Goal: Task Accomplishment & Management: Manage account settings

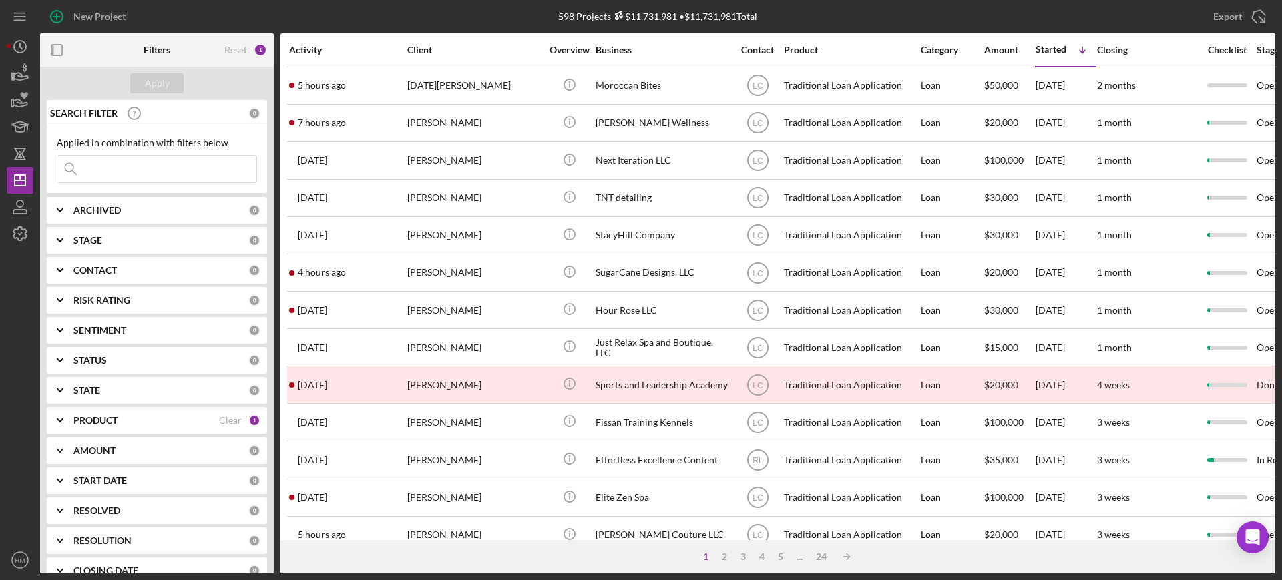
click at [112, 174] on input at bounding box center [156, 169] width 199 height 27
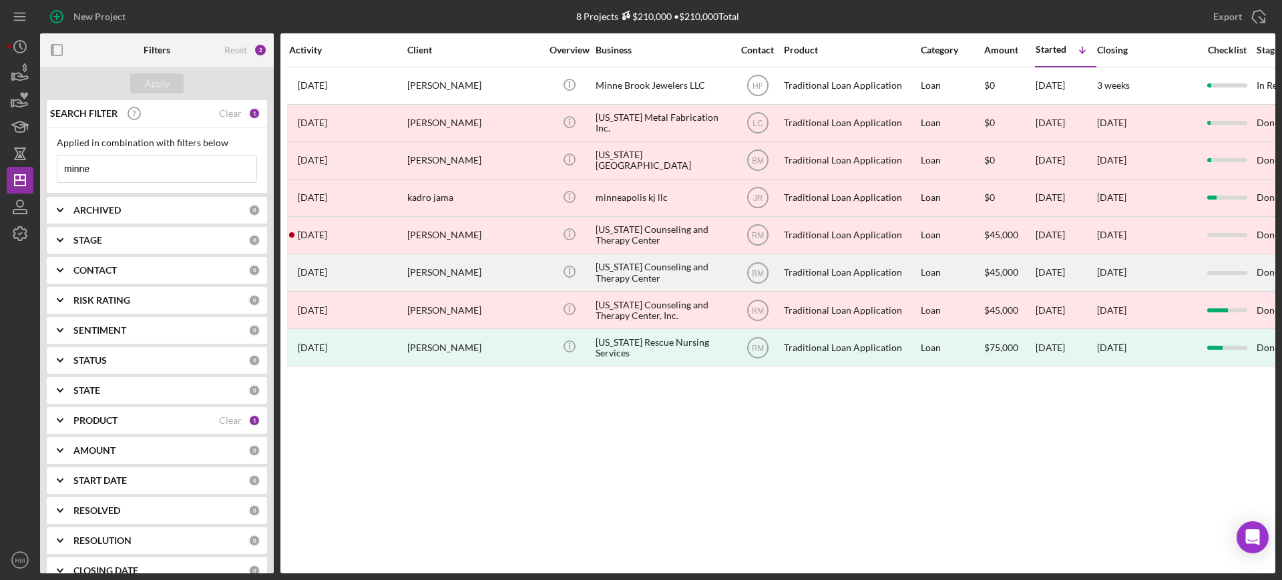
type input "minne"
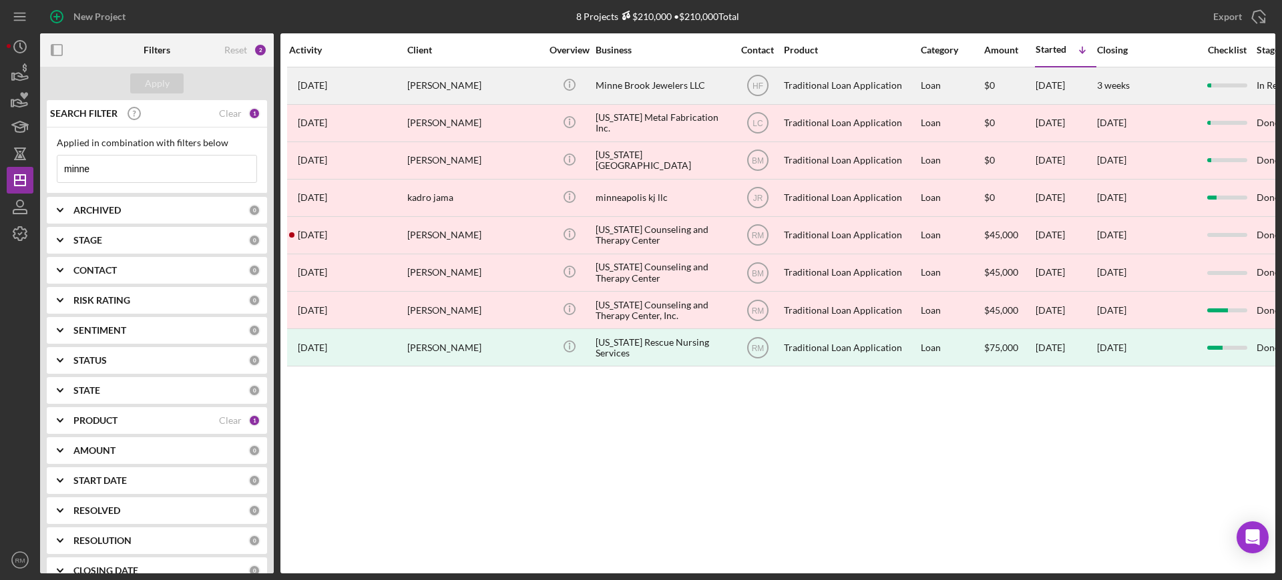
click at [641, 82] on div "Minne Brook Jewelers LLC" at bounding box center [663, 85] width 134 height 35
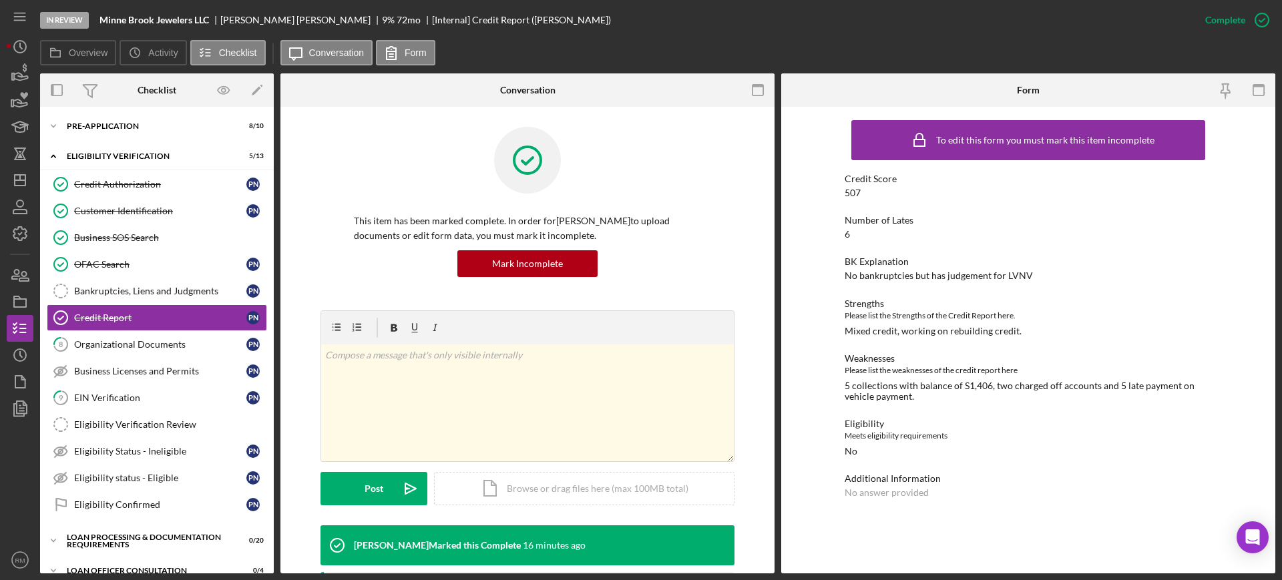
scroll to position [258, 0]
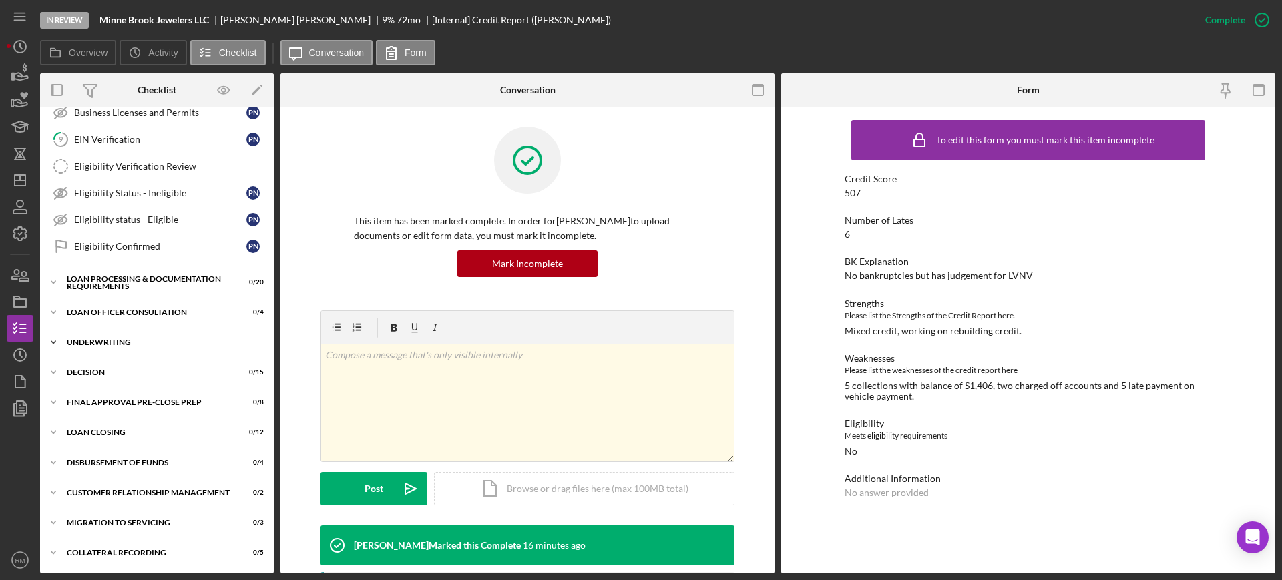
click at [111, 340] on div "Underwriting" at bounding box center [162, 343] width 190 height 8
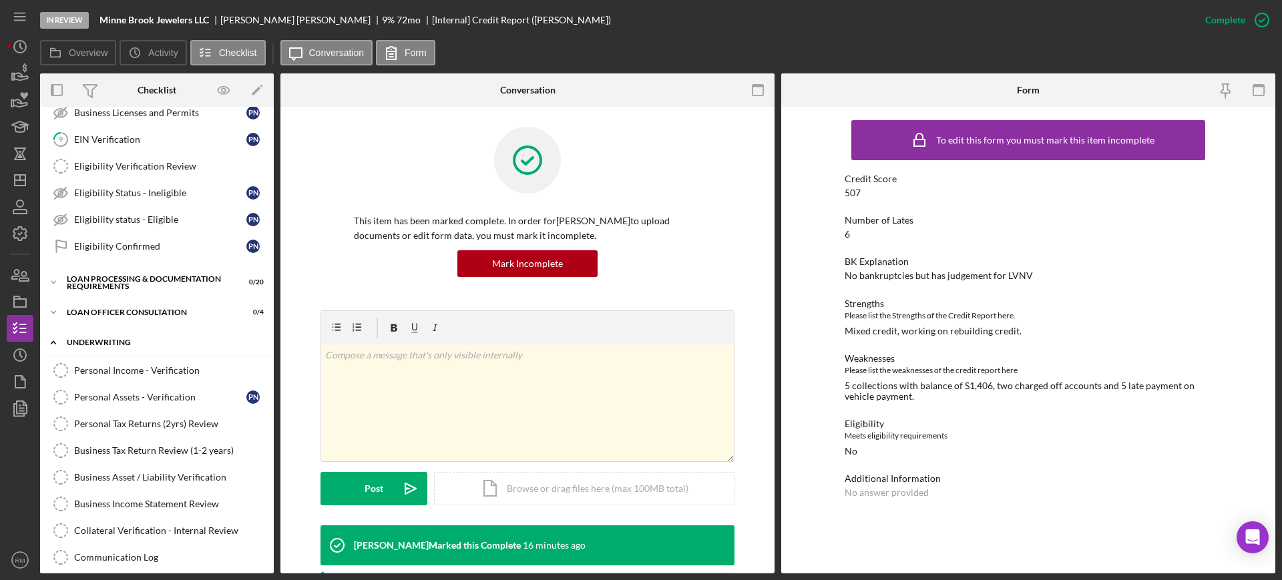
scroll to position [693, 0]
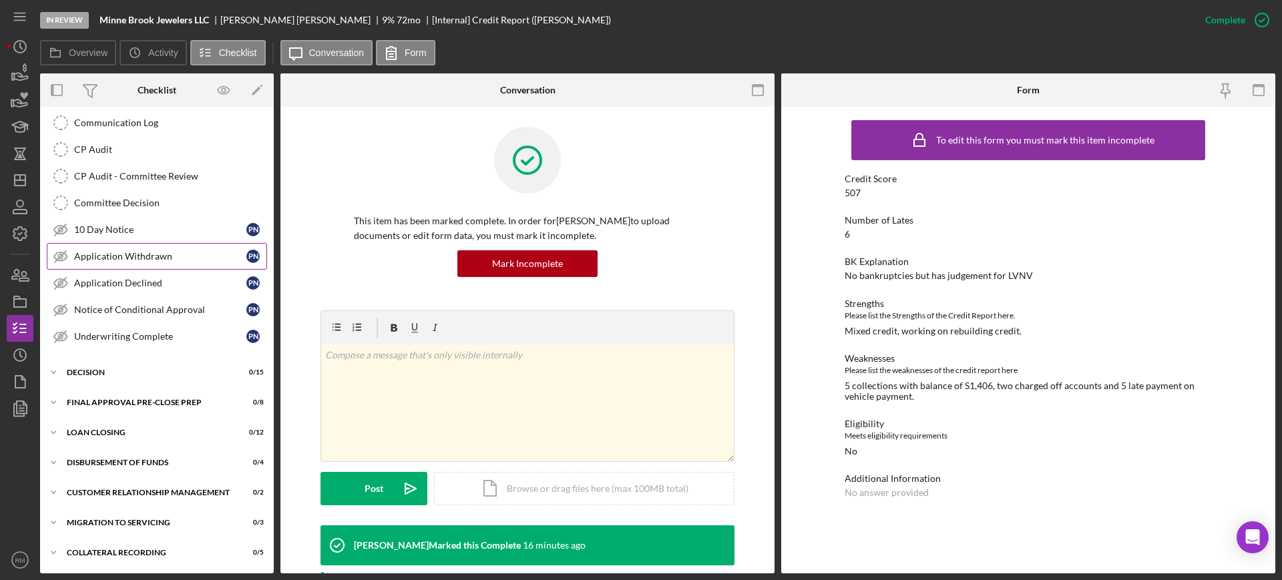
click at [142, 258] on div "Application Withdrawn" at bounding box center [160, 256] width 172 height 11
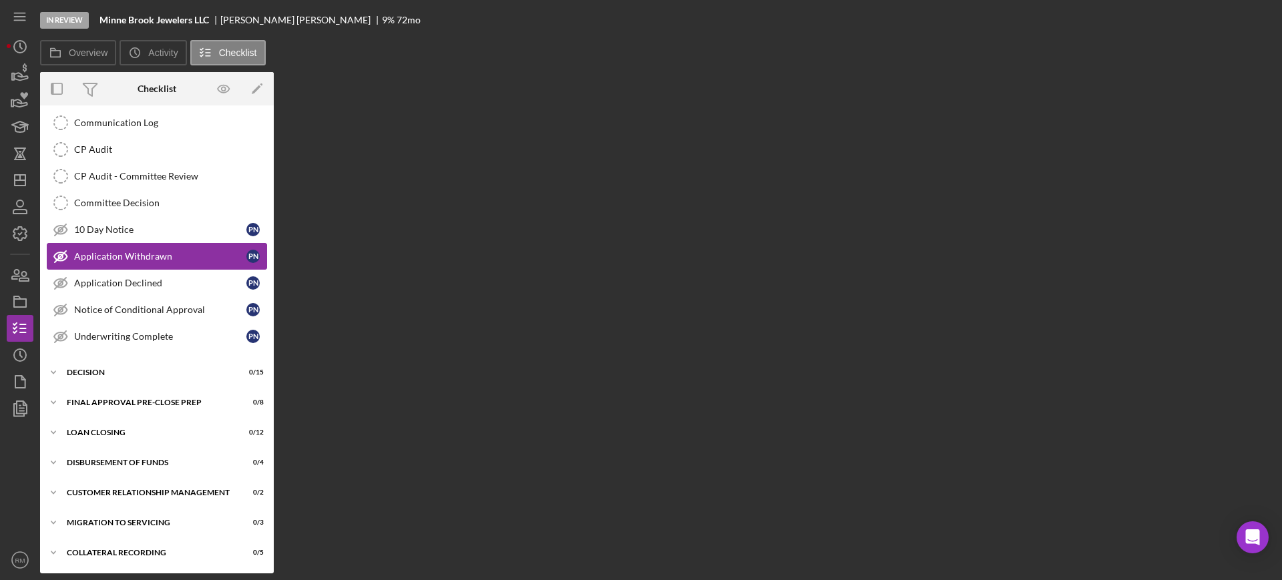
scroll to position [693, 0]
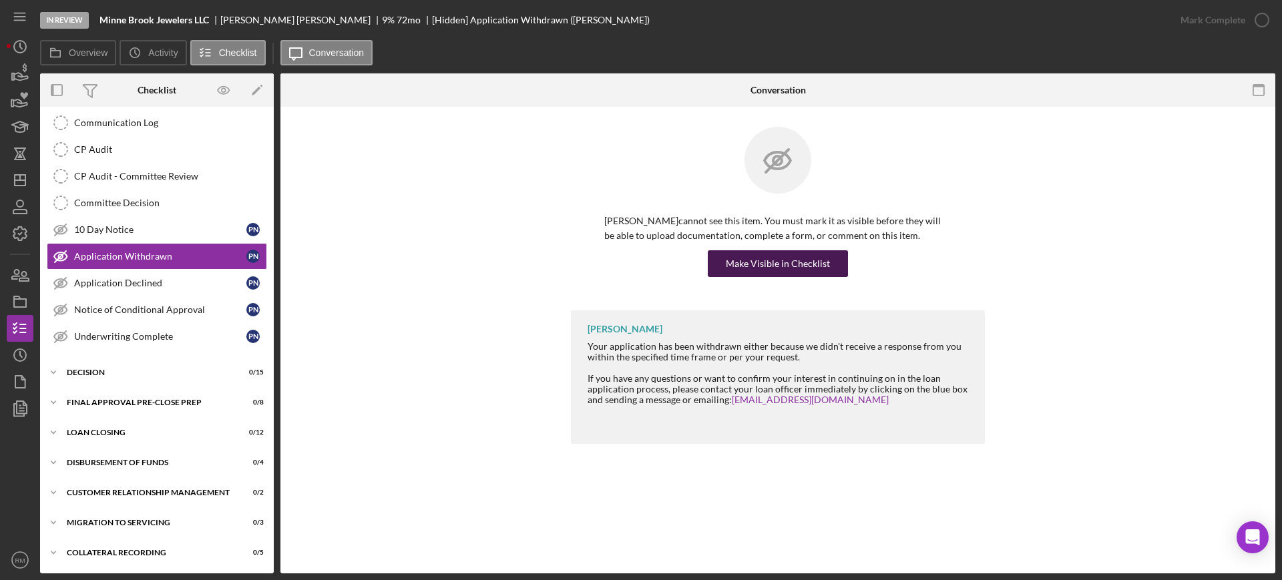
click at [727, 261] on button "Make Visible in Checklist" at bounding box center [778, 263] width 140 height 27
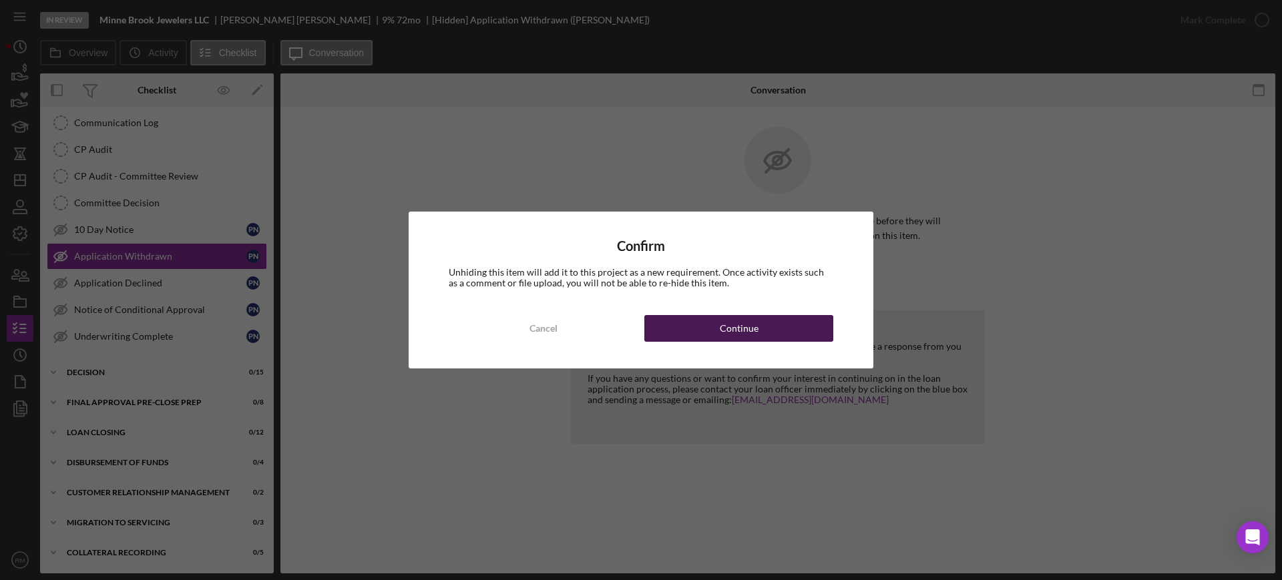
click at [703, 323] on button "Continue" at bounding box center [739, 328] width 189 height 27
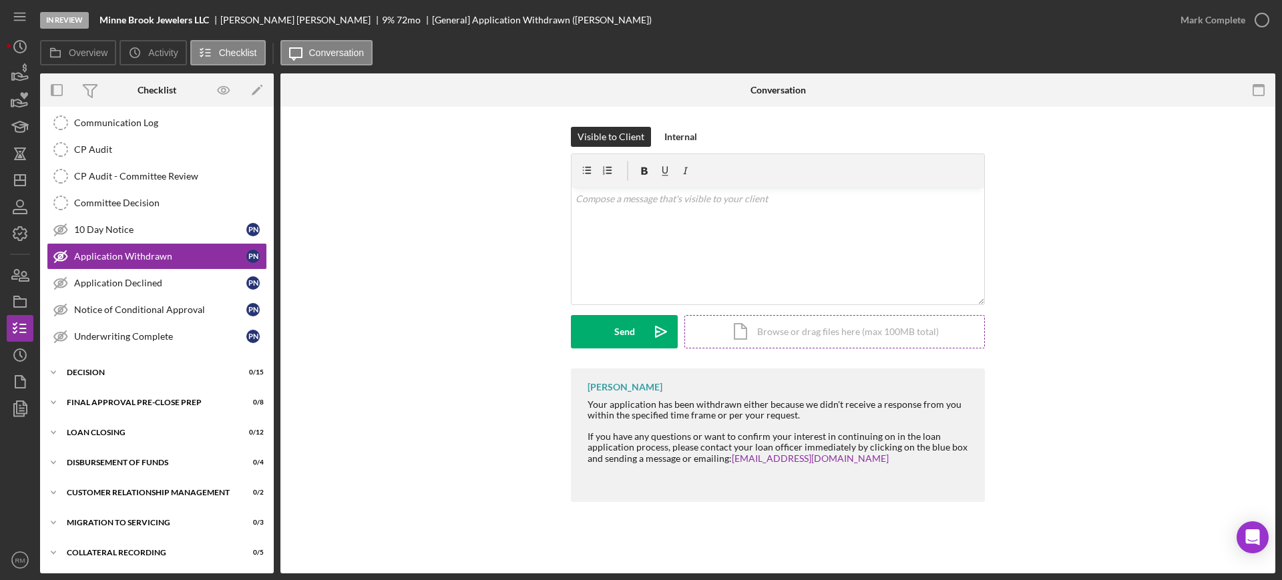
click at [729, 337] on div "Icon/Document Browse or drag files here (max 100MB total) Tap to choose files o…" at bounding box center [835, 331] width 301 height 33
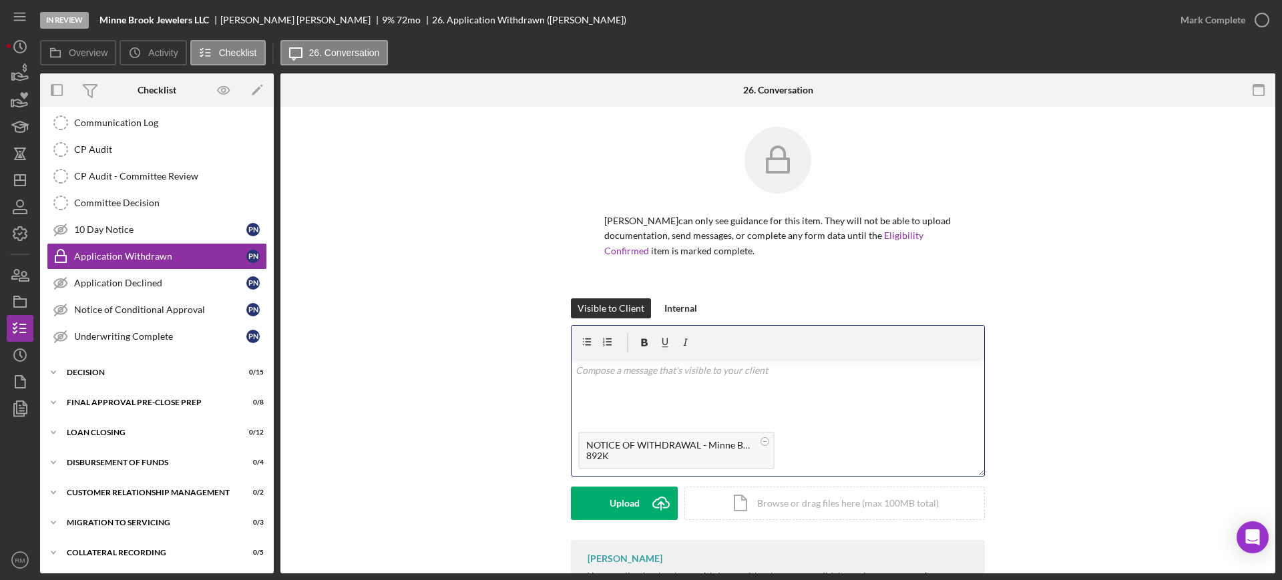
click at [624, 388] on div "v Color teal Color pink Remove color Add row above Add row below Add column bef…" at bounding box center [778, 392] width 413 height 66
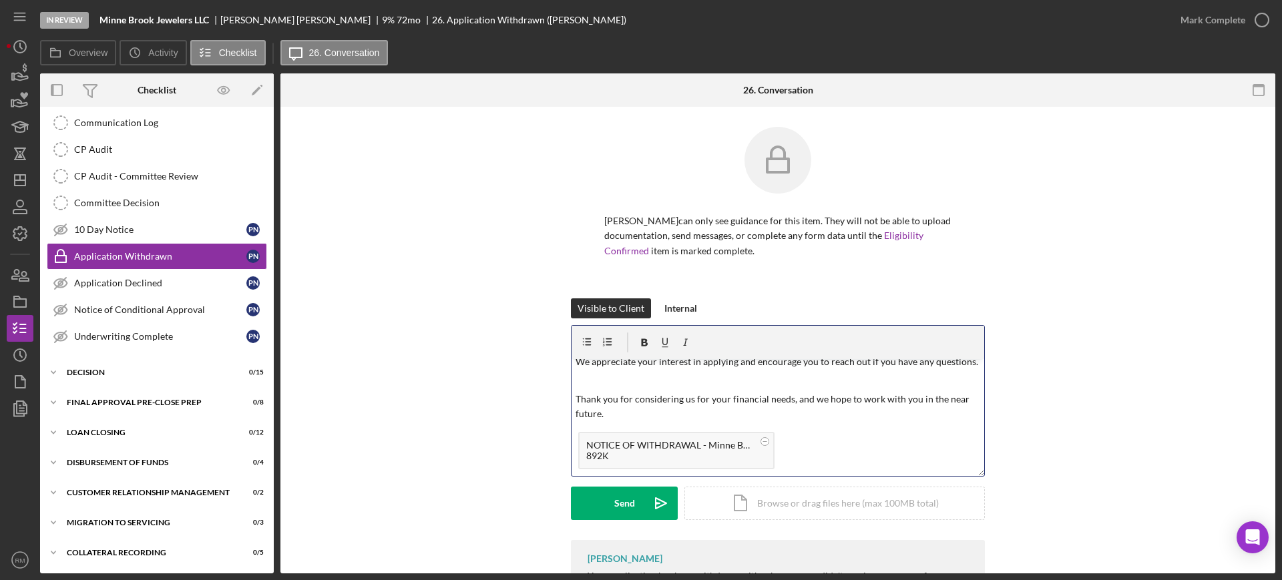
scroll to position [0, 0]
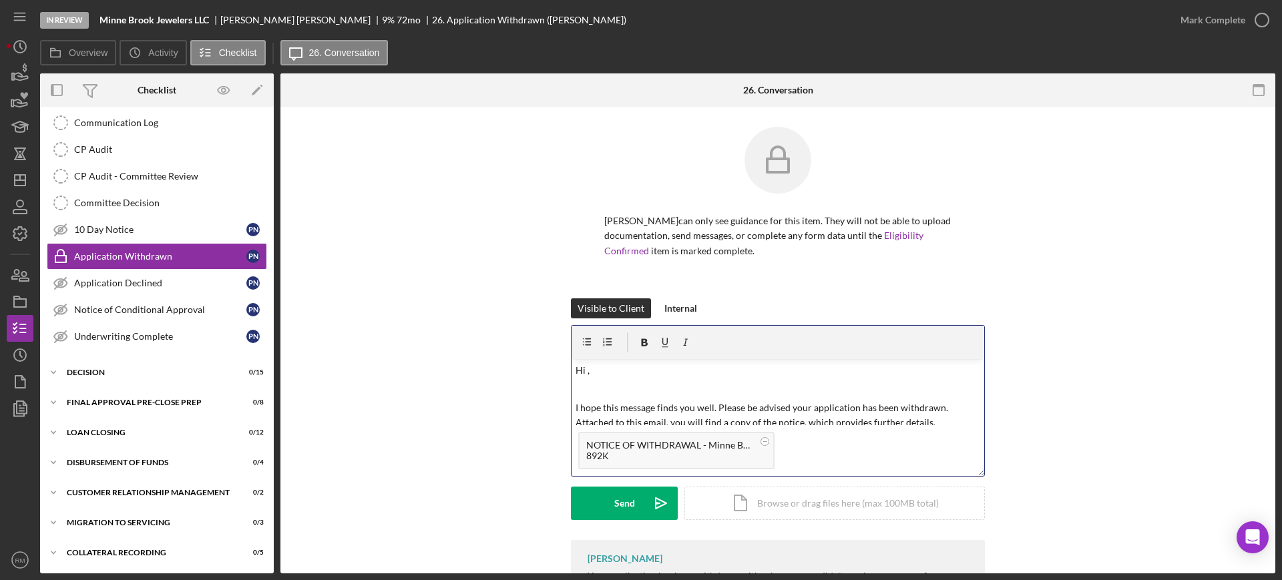
click at [624, 374] on p "Hi ," at bounding box center [778, 370] width 405 height 15
click at [580, 503] on button "Send Icon/icon-invite-send" at bounding box center [624, 503] width 107 height 33
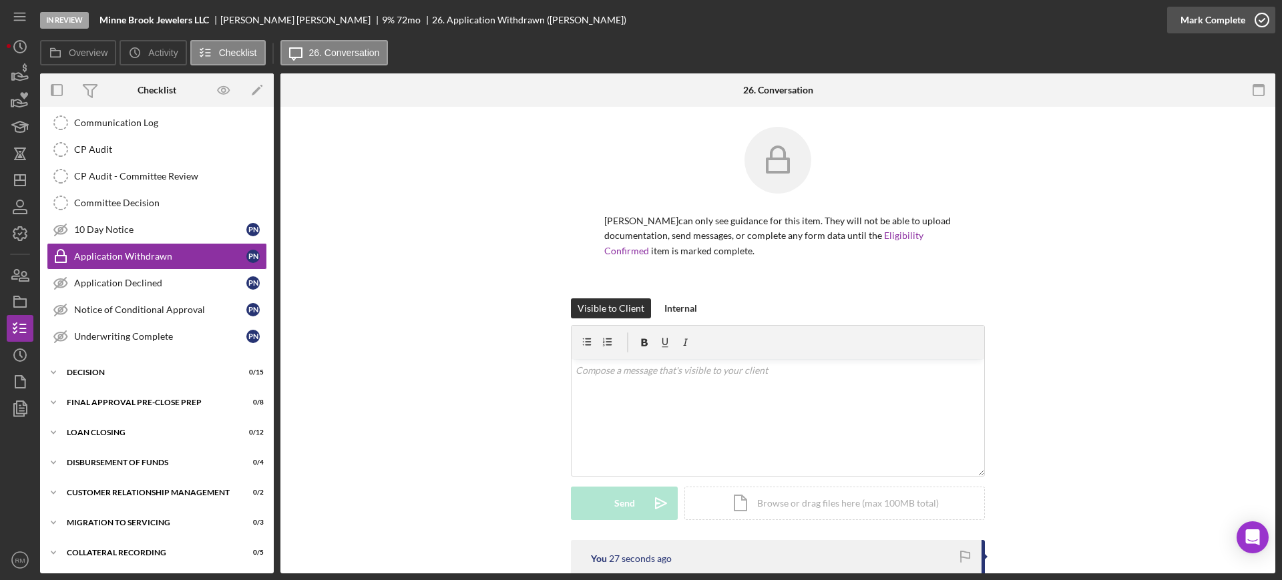
click at [1213, 30] on div "Mark Complete" at bounding box center [1213, 20] width 65 height 27
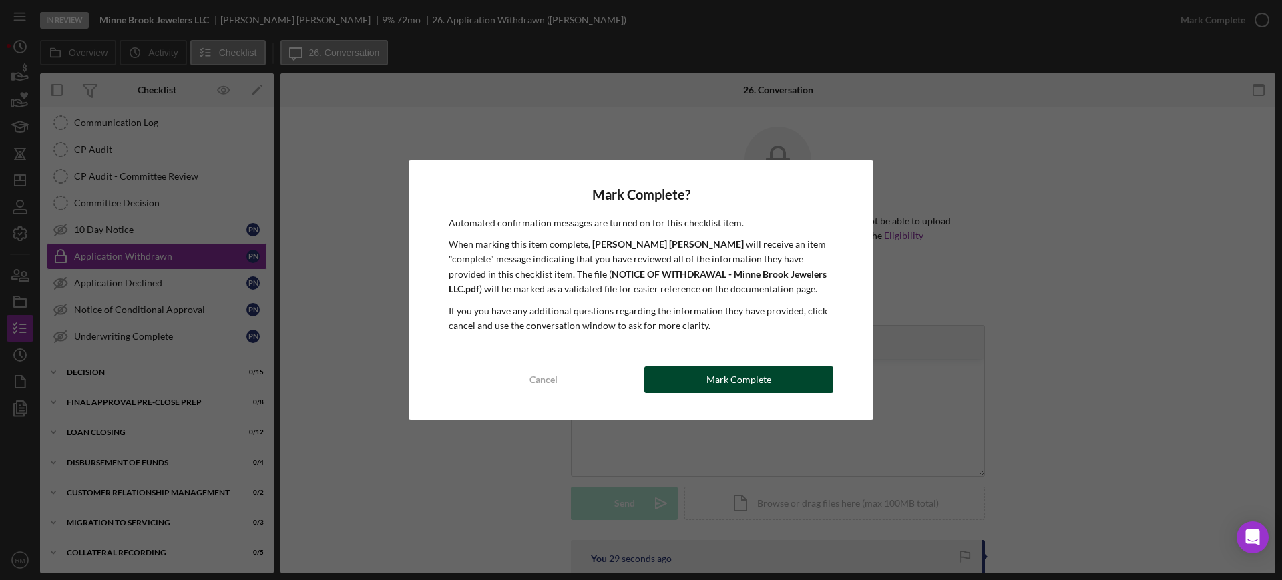
click at [691, 382] on button "Mark Complete" at bounding box center [739, 380] width 189 height 27
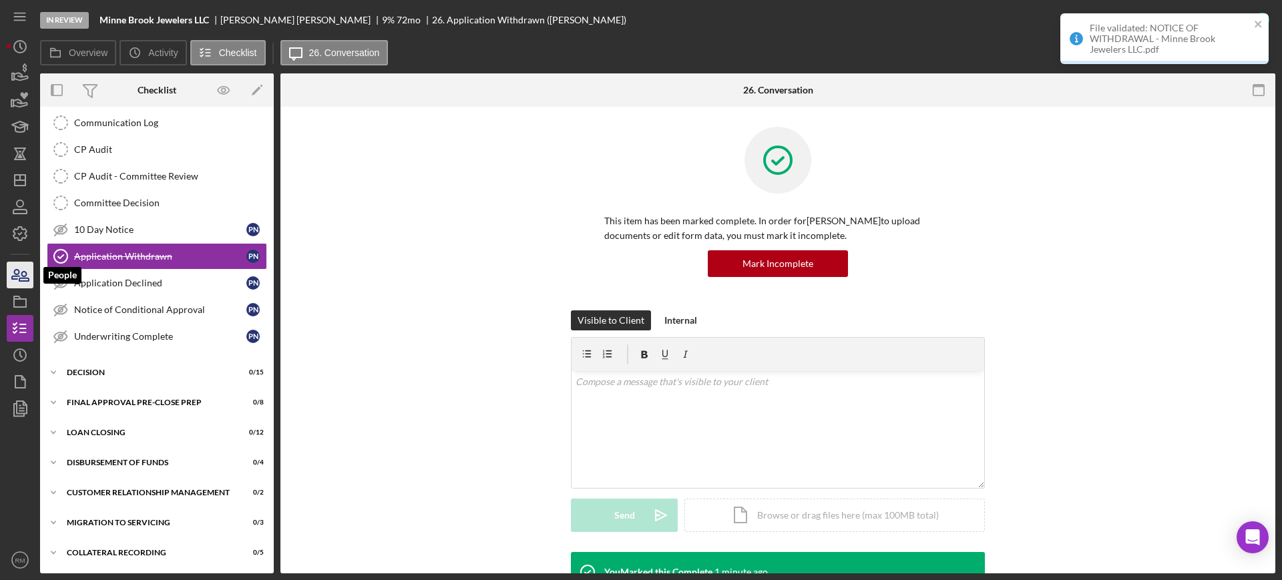
click at [12, 276] on icon "button" at bounding box center [15, 274] width 7 height 9
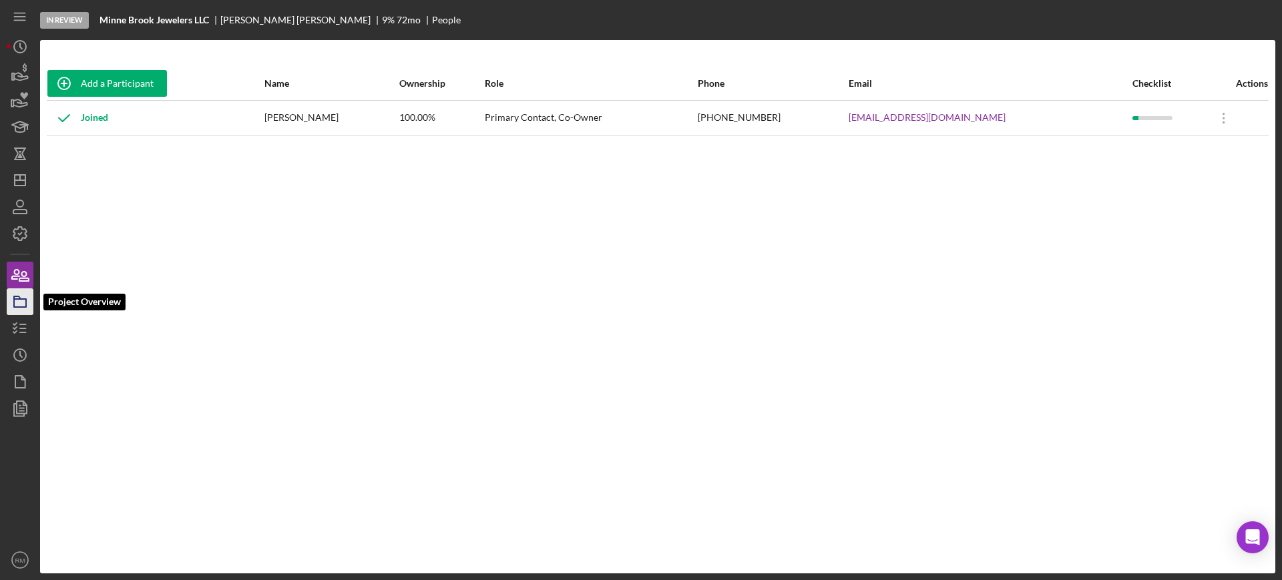
click at [13, 302] on icon "button" at bounding box center [19, 301] width 33 height 33
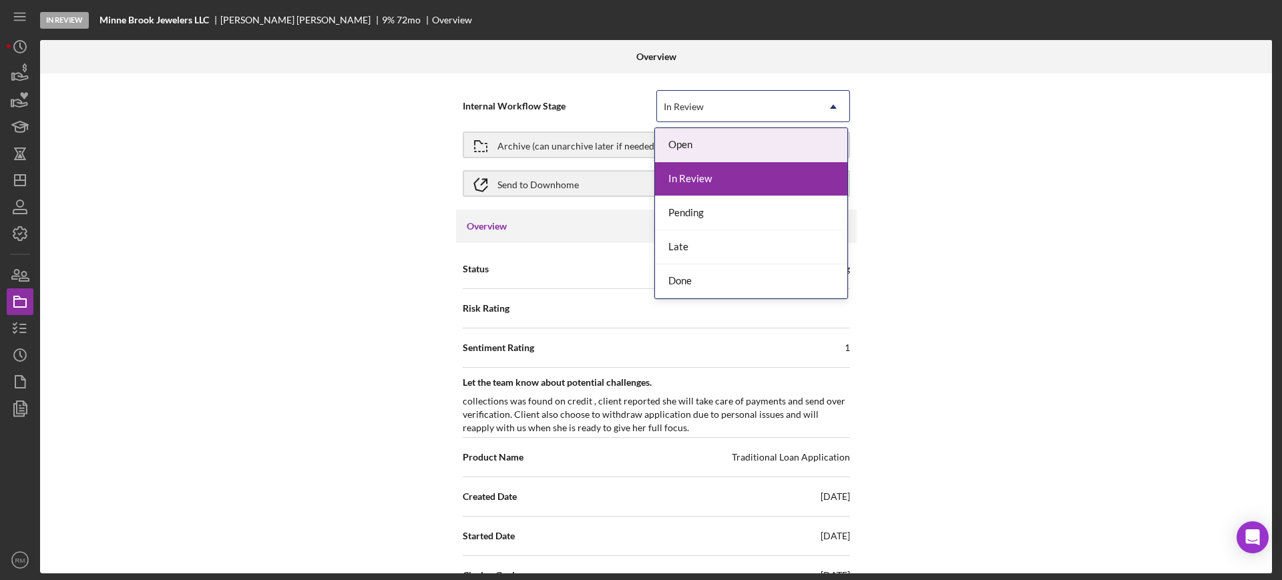
click at [784, 106] on div "In Review" at bounding box center [737, 107] width 160 height 31
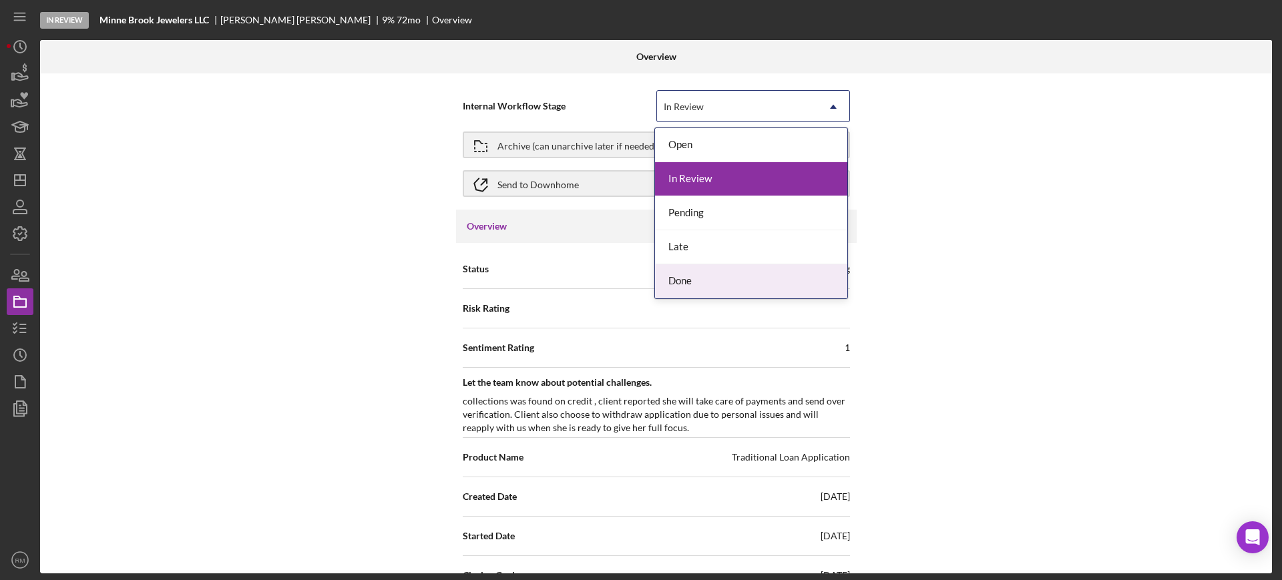
click at [724, 270] on div "Done" at bounding box center [751, 281] width 192 height 34
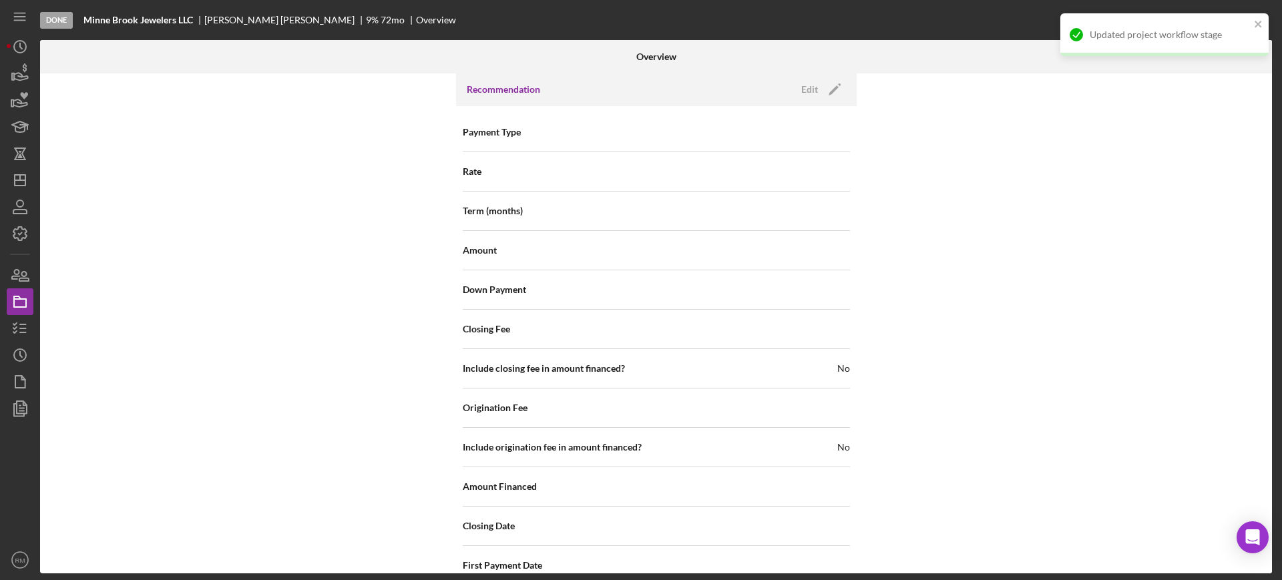
scroll to position [1401, 0]
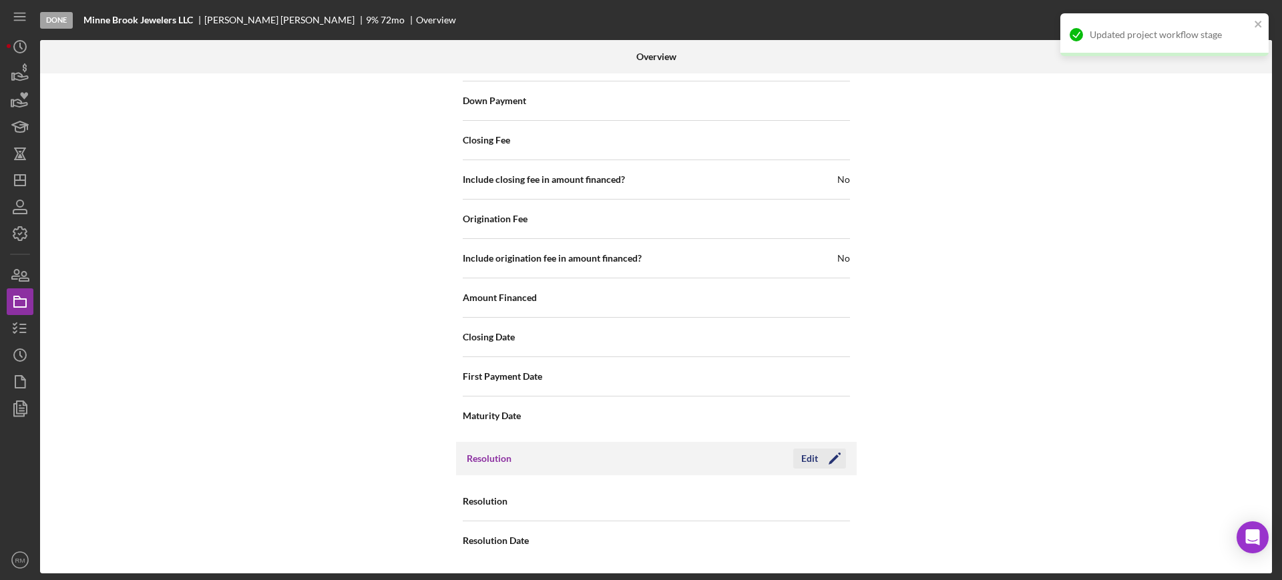
click at [814, 456] on div "Edit" at bounding box center [809, 459] width 17 height 20
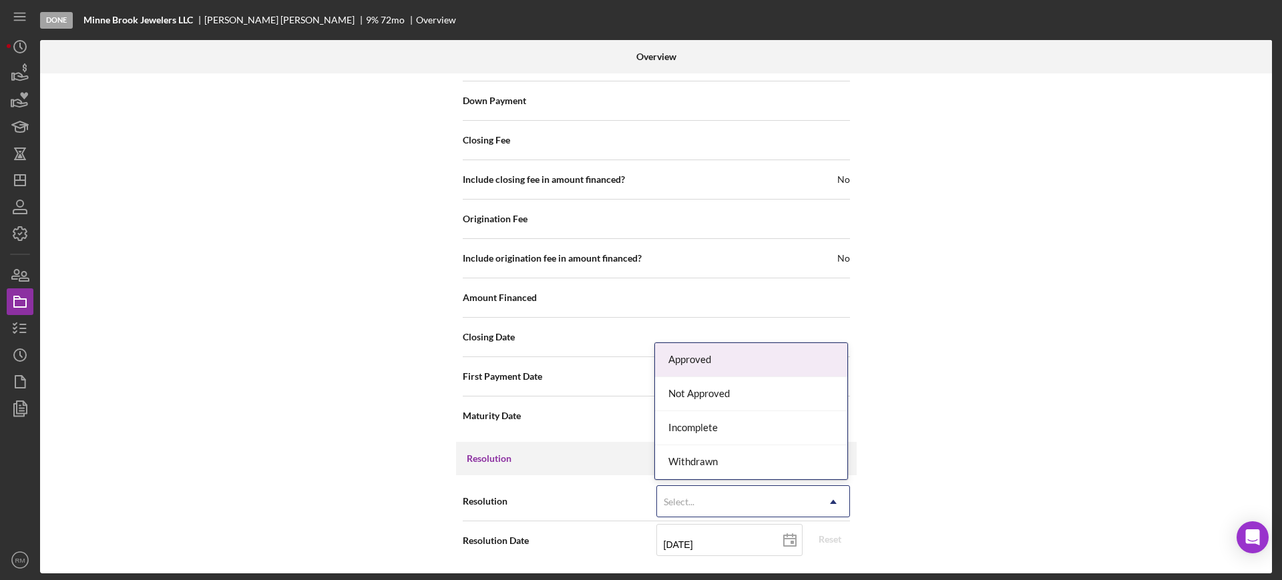
click at [755, 510] on div "Select..." at bounding box center [737, 502] width 160 height 31
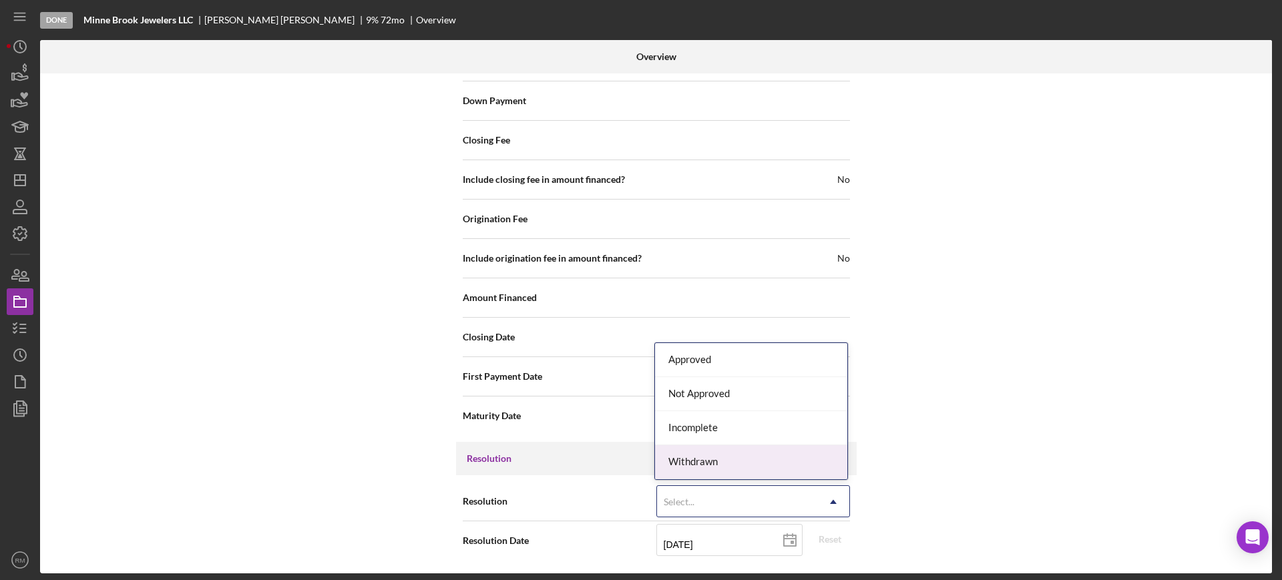
click at [731, 468] on div "Withdrawn" at bounding box center [751, 462] width 192 height 34
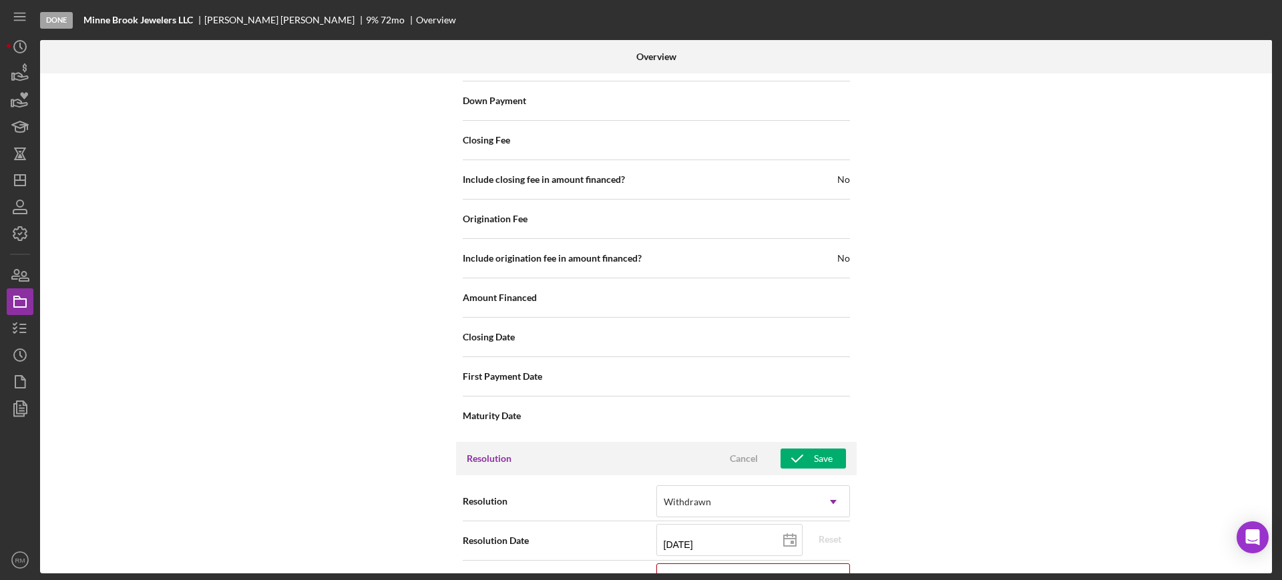
scroll to position [1487, 0]
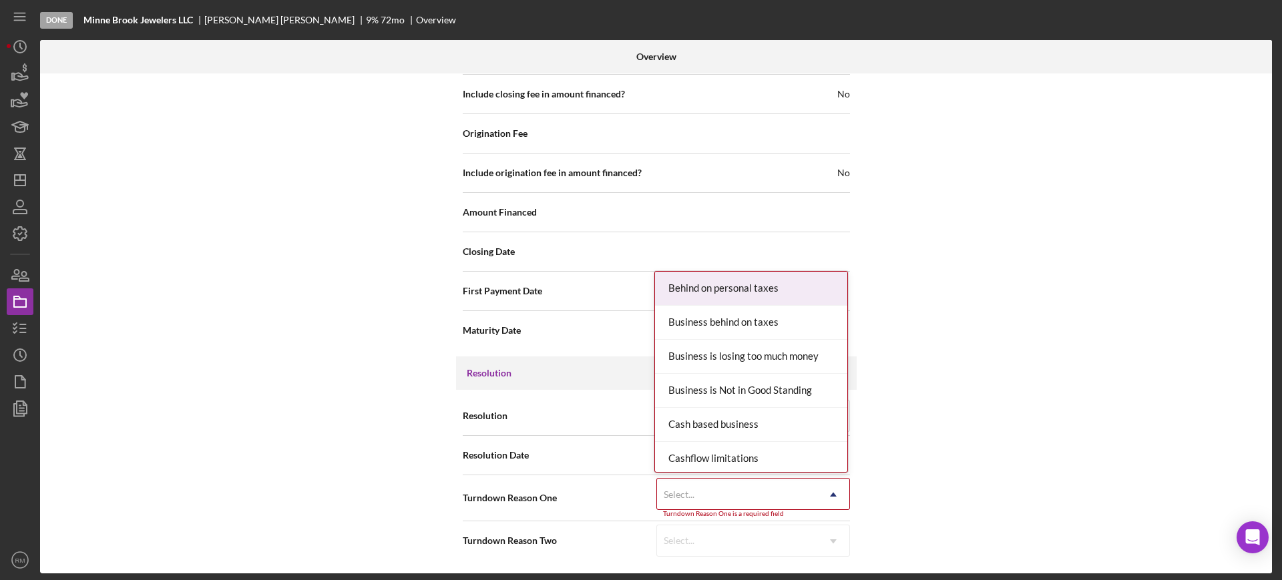
click at [708, 488] on div "Select..." at bounding box center [737, 495] width 160 height 31
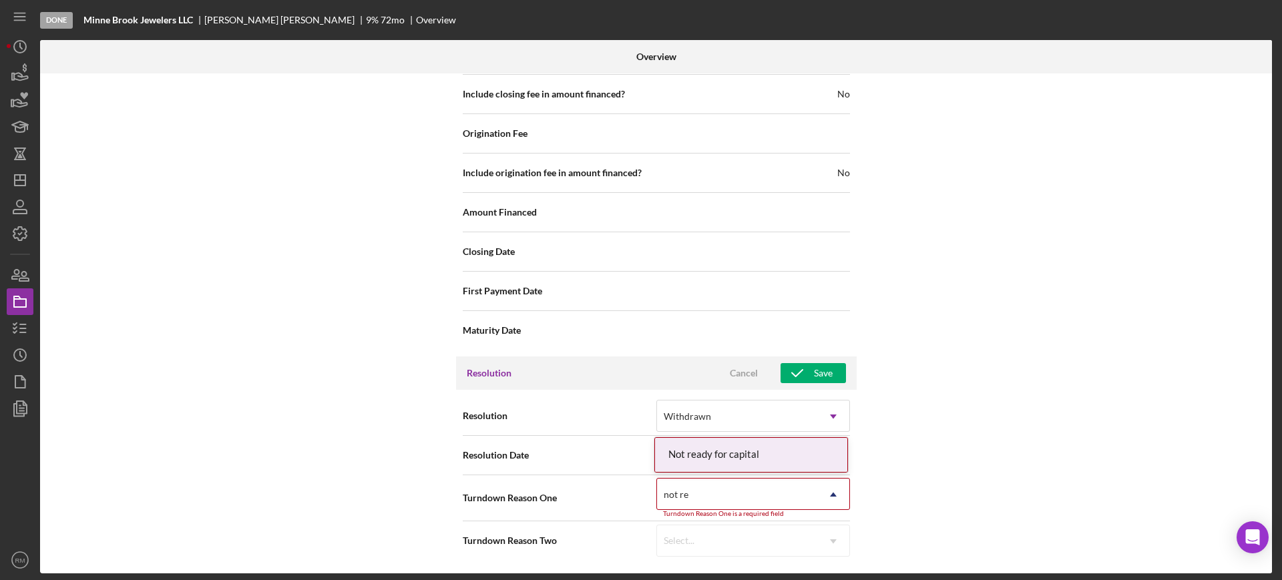
type input "not rea"
click at [739, 462] on div "Not ready for capital" at bounding box center [751, 455] width 192 height 34
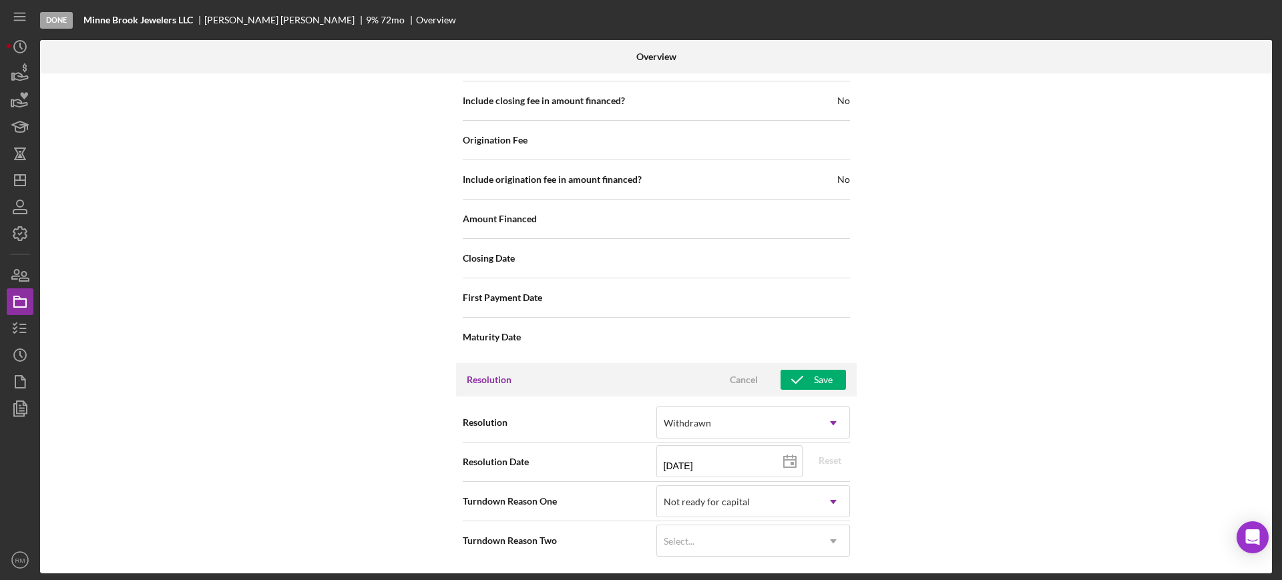
scroll to position [1480, 0]
click at [814, 381] on div "Save" at bounding box center [823, 380] width 19 height 20
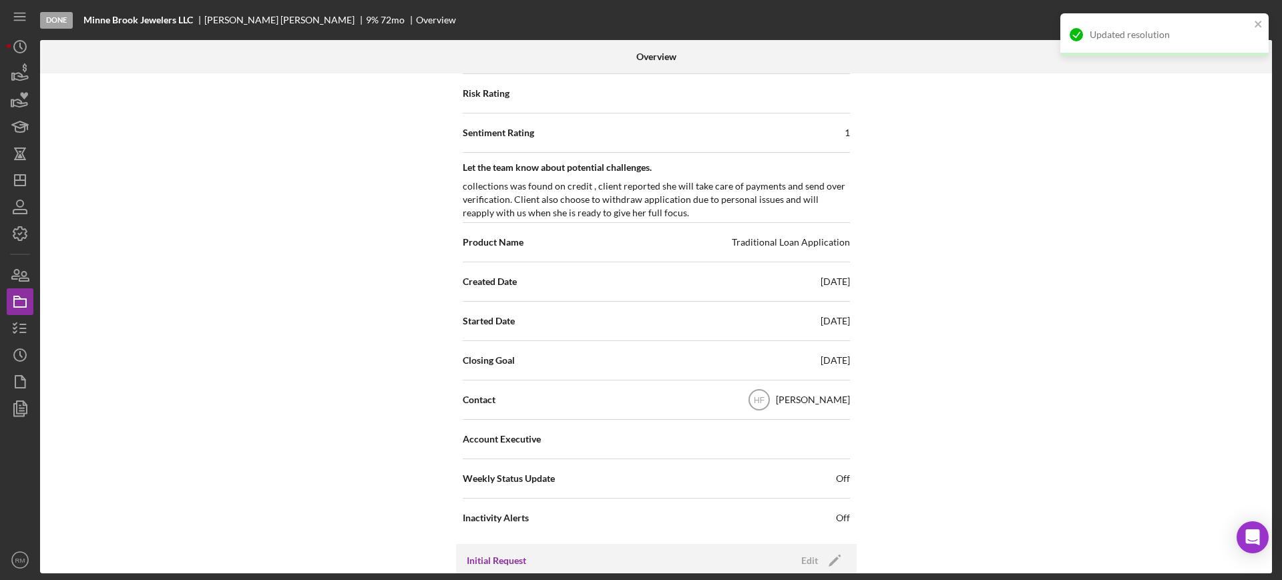
scroll to position [0, 0]
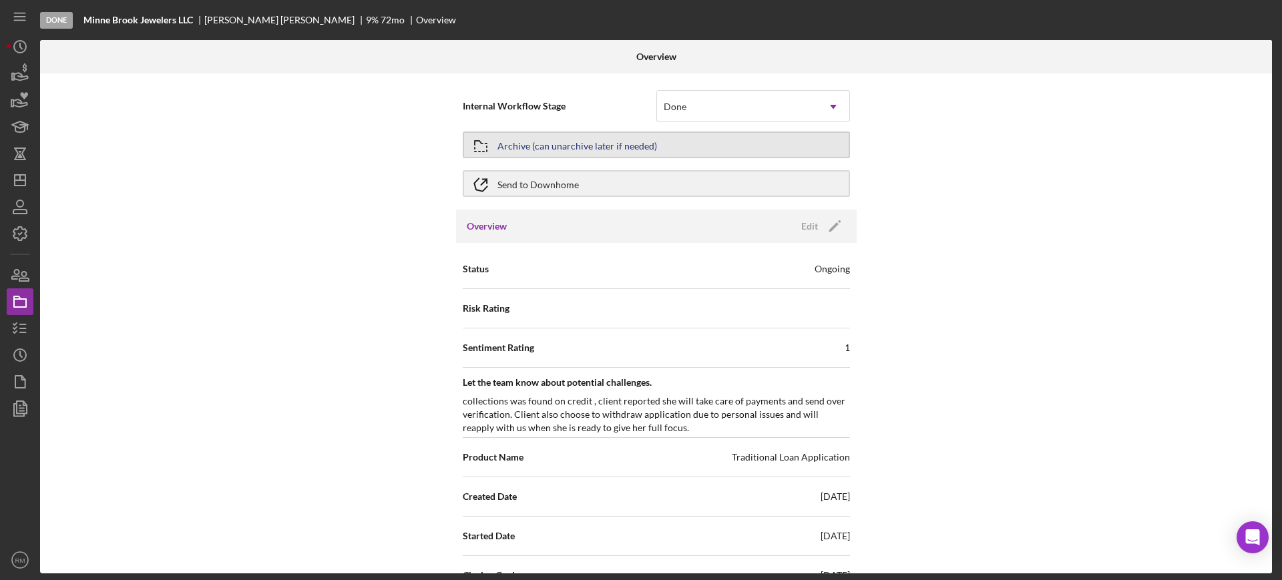
click at [665, 154] on button "Archive (can unarchive later if needed)" at bounding box center [656, 145] width 387 height 27
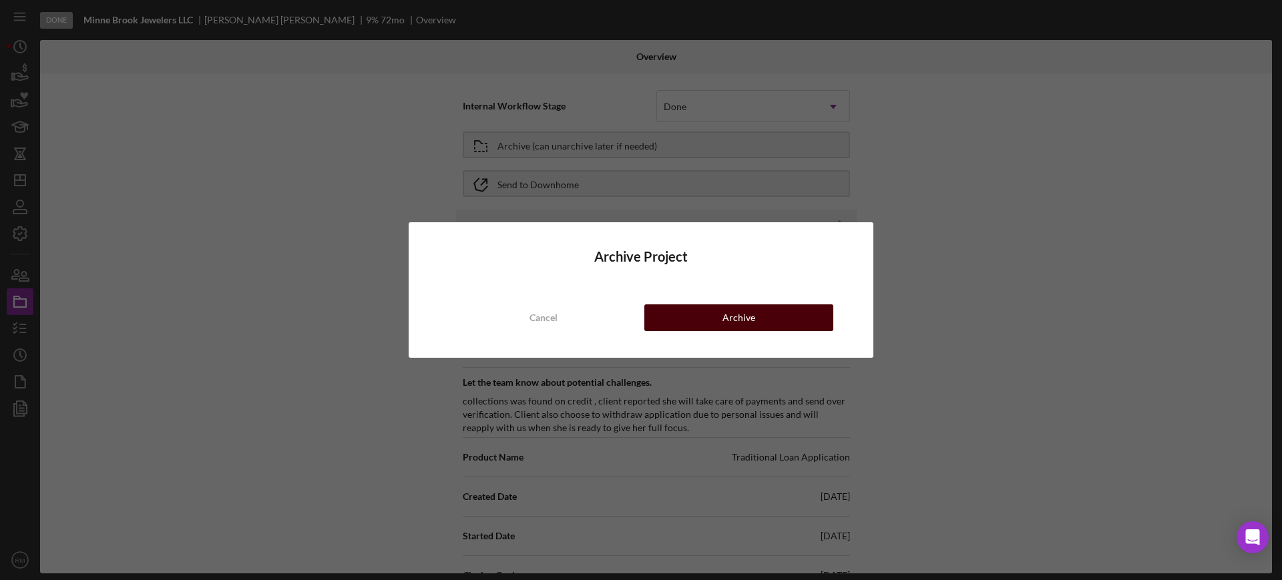
click at [725, 311] on div "Archive" at bounding box center [739, 318] width 33 height 27
